Goal: Task Accomplishment & Management: Complete application form

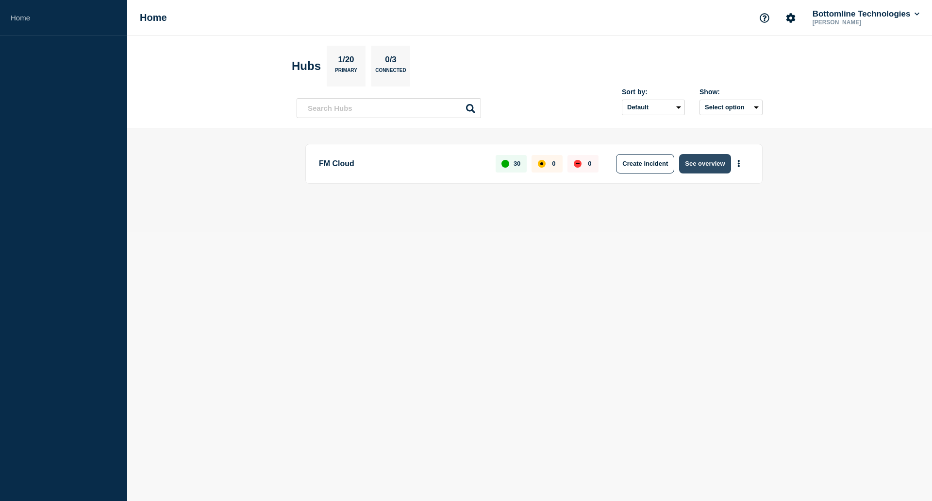
click at [695, 167] on button "See overview" at bounding box center [704, 163] width 51 height 19
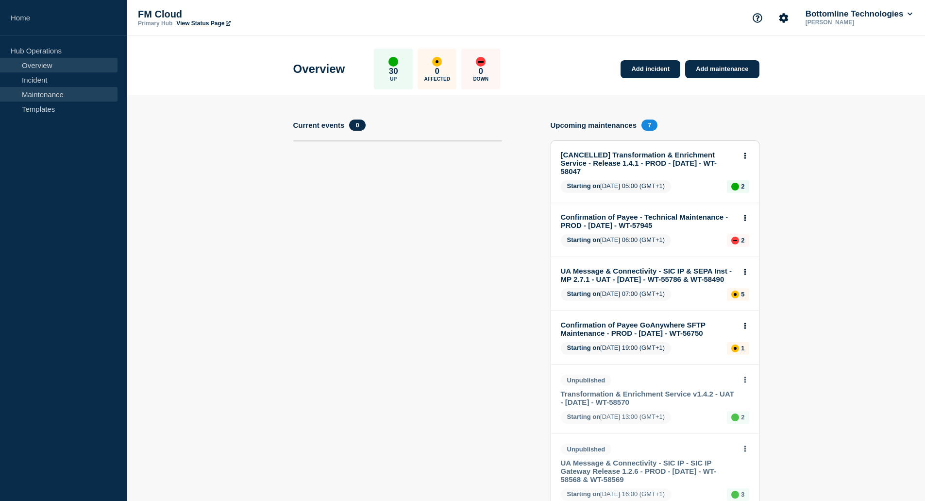
click at [49, 94] on link "Maintenance" at bounding box center [59, 94] width 118 height 15
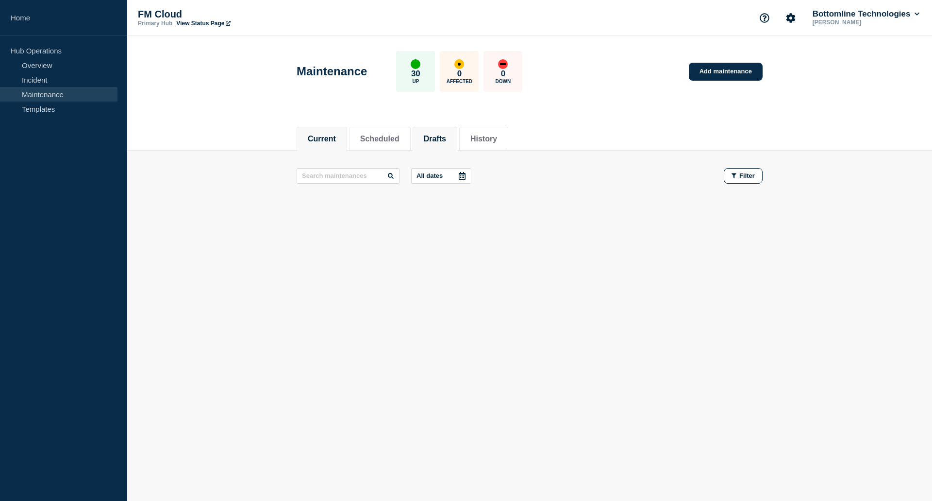
click at [446, 136] on button "Drafts" at bounding box center [435, 139] width 22 height 9
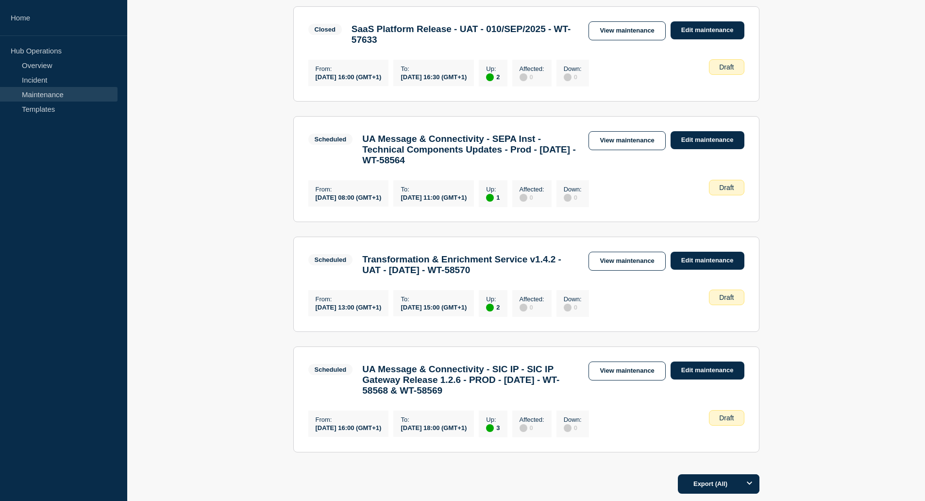
scroll to position [631, 0]
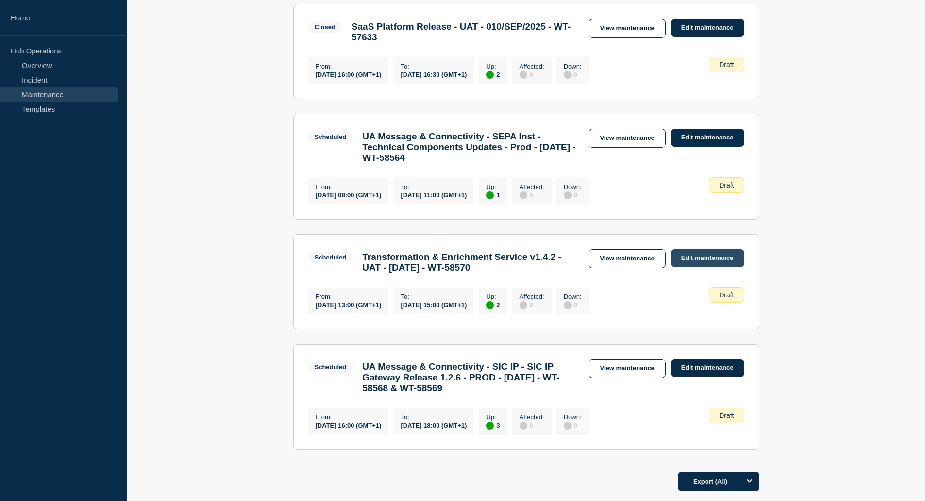
click at [709, 267] on link "Edit maintenance" at bounding box center [708, 258] width 74 height 18
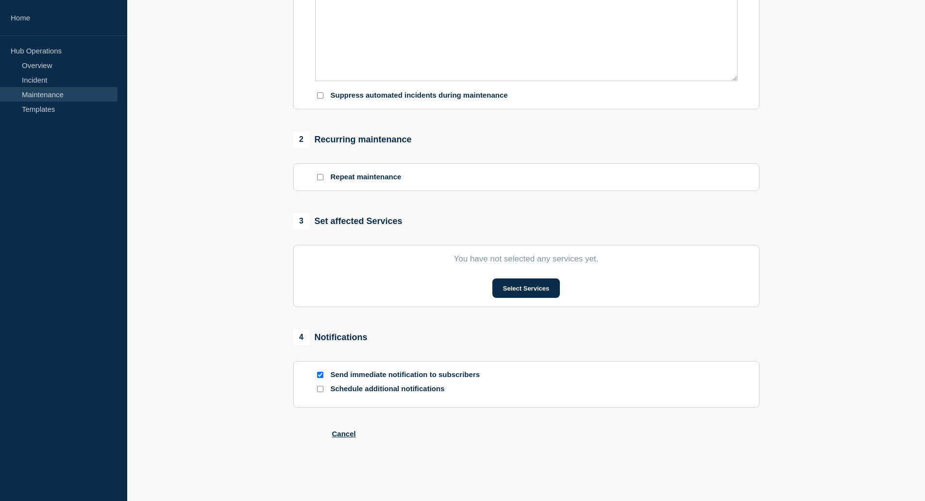
type input "Transformation & Enrichment Service v1.4.2 - UAT - 10/SEP/2025 - WT-58570"
type input "2025-09-10"
type input "13:00"
type input "2025-09-10"
type input "15:00"
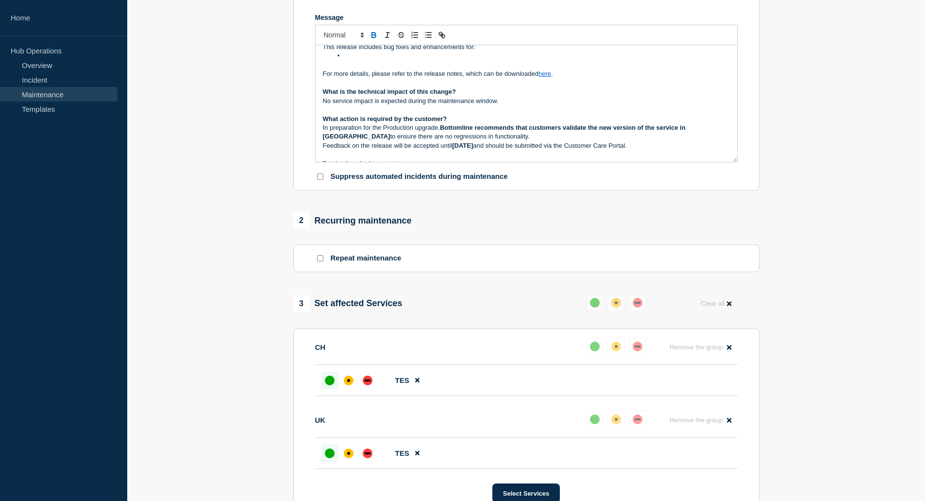
scroll to position [45, 0]
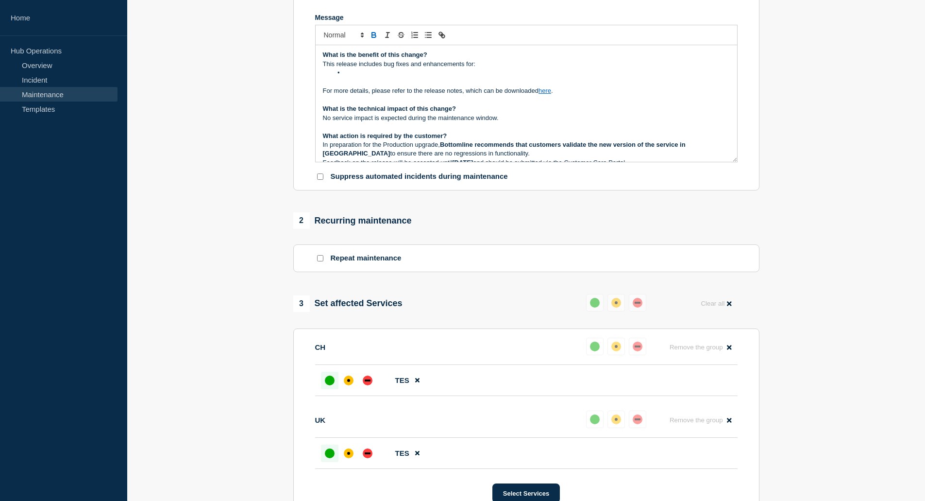
click at [558, 95] on p "For more details, please refer to the release notes, which can be downloaded he…" at bounding box center [526, 90] width 407 height 9
click at [550, 95] on p "For more details, please refer to the release notes, which can be downloaded he…" at bounding box center [526, 90] width 407 height 9
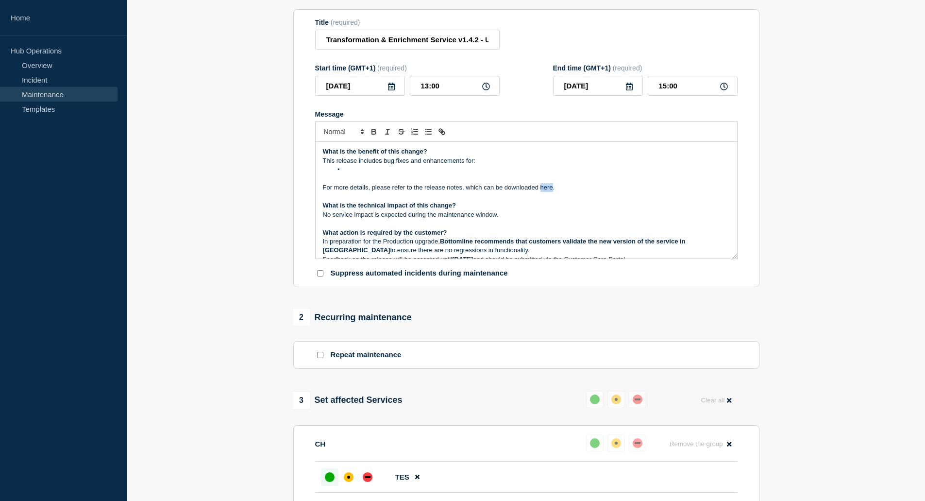
scroll to position [119, 0]
click at [445, 136] on icon "Toggle link" at bounding box center [442, 132] width 9 height 9
paste input "ttps://bottomline.thruinc.net/Publishing/Link.aspx?LinkID=2K8UR14OJDBDA"
type input "https://bottomline.thruinc.net/Publishing/Link.aspx?LinkID=2K8UR14OJDBDA"
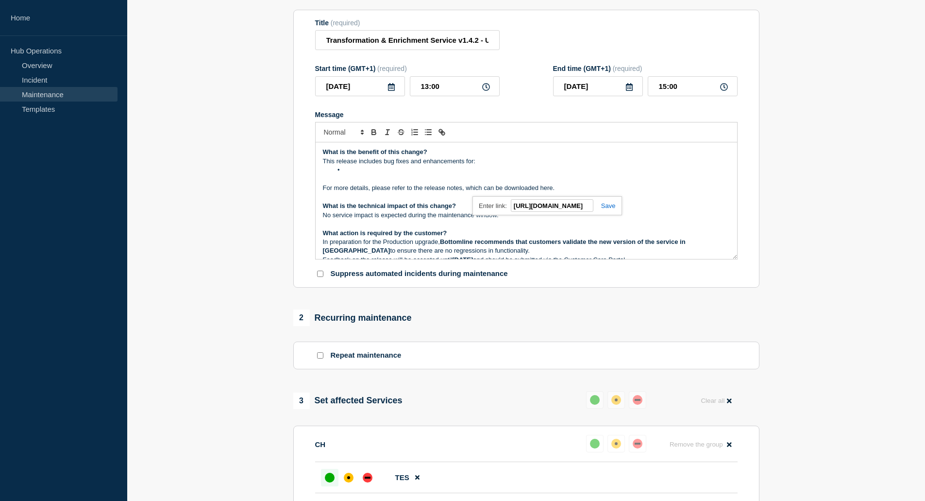
click at [605, 209] on link at bounding box center [604, 205] width 22 height 7
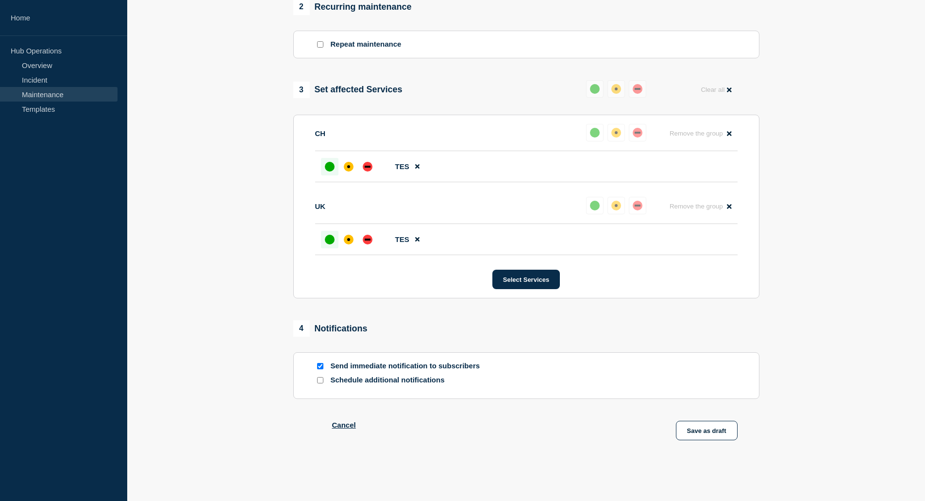
scroll to position [438, 0]
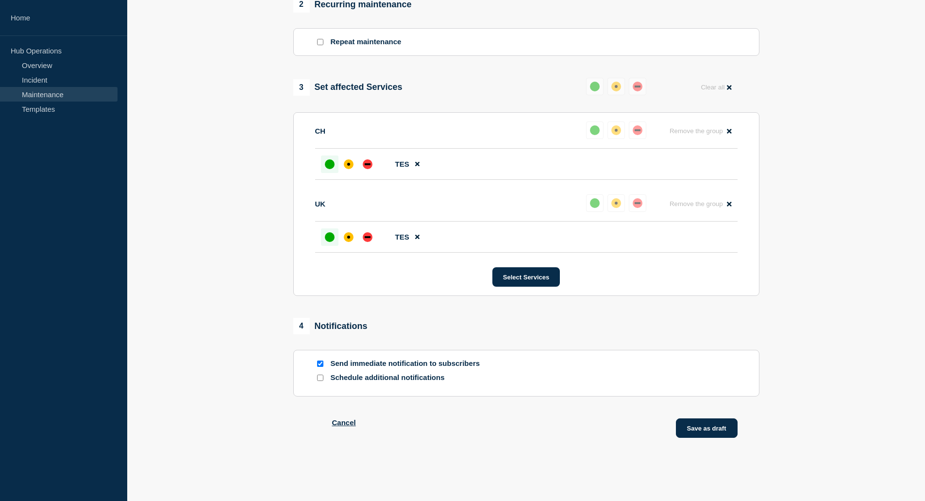
click at [696, 426] on button "Save as draft" at bounding box center [707, 427] width 62 height 19
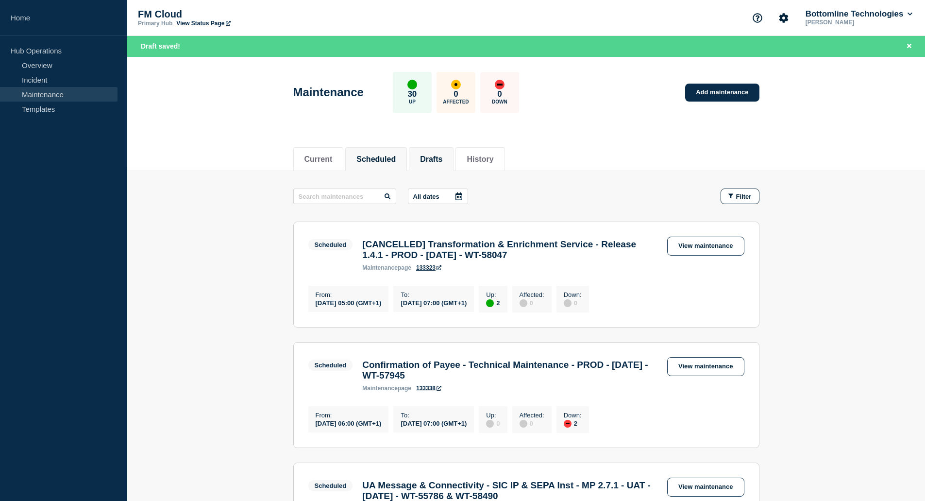
click at [439, 162] on button "Drafts" at bounding box center [431, 159] width 22 height 9
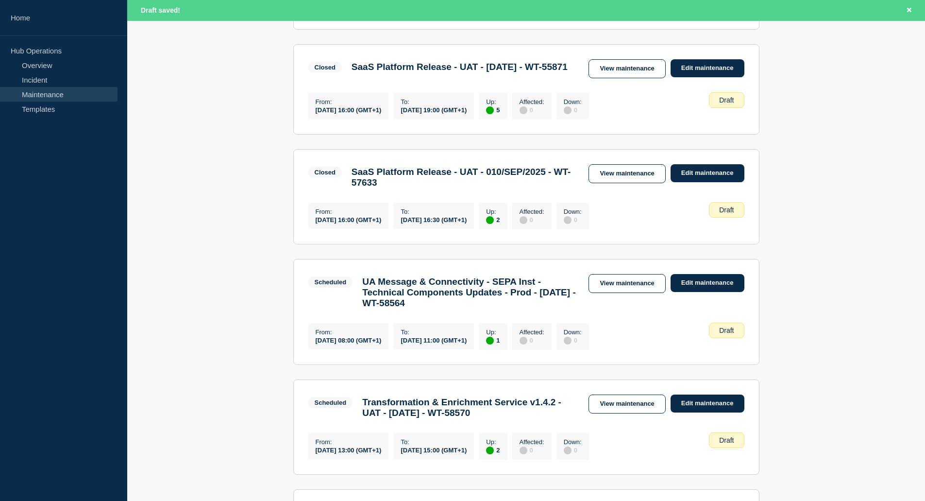
scroll to position [631, 0]
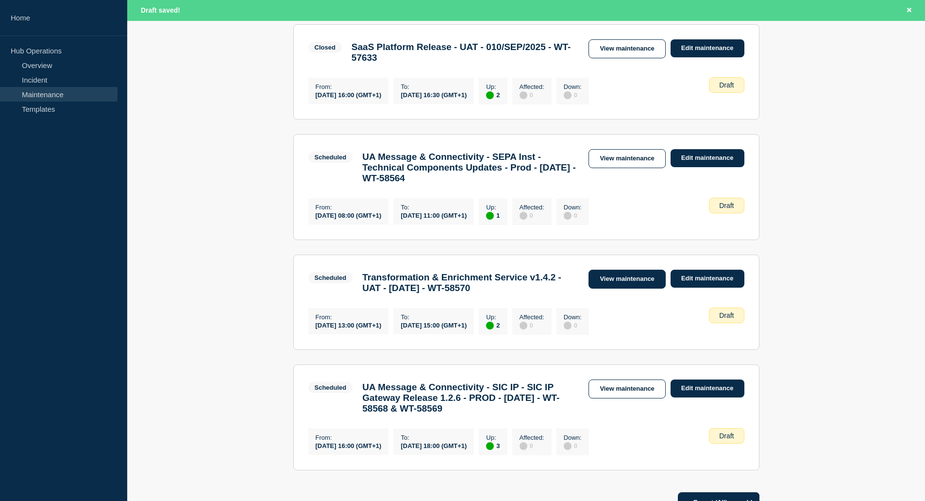
click at [638, 288] on link "View maintenance" at bounding box center [627, 279] width 77 height 19
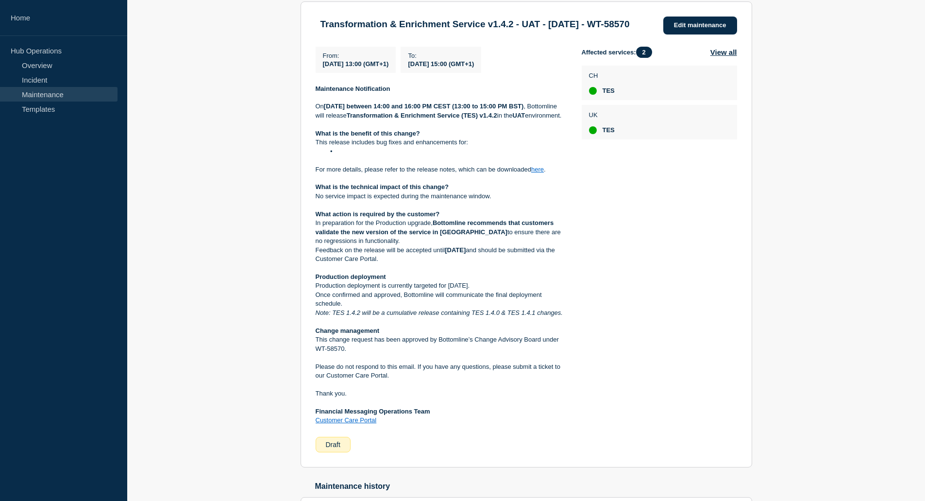
scroll to position [194, 0]
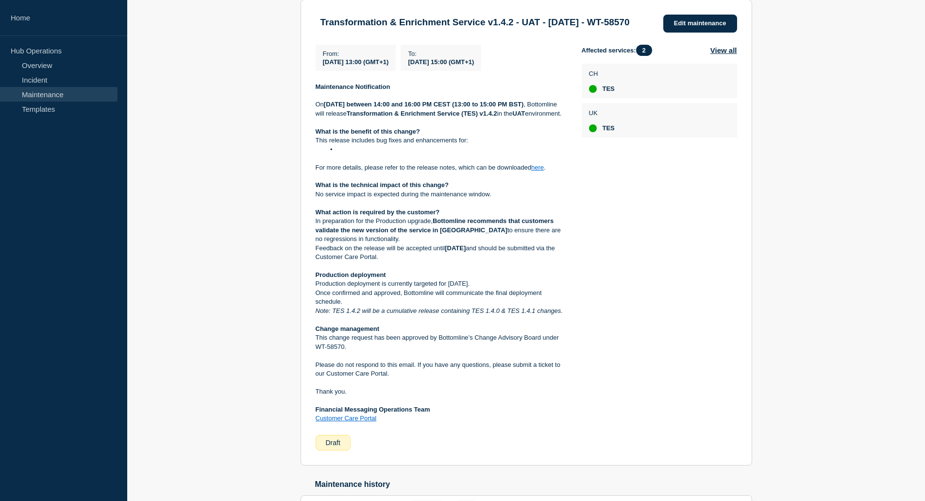
click at [540, 171] on link "here" at bounding box center [537, 167] width 13 height 7
